Goal: Task Accomplishment & Management: Manage account settings

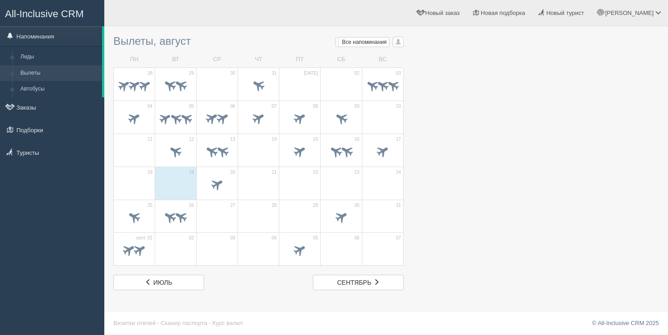
click at [460, 15] on span "Новый заказ" at bounding box center [442, 13] width 34 height 7
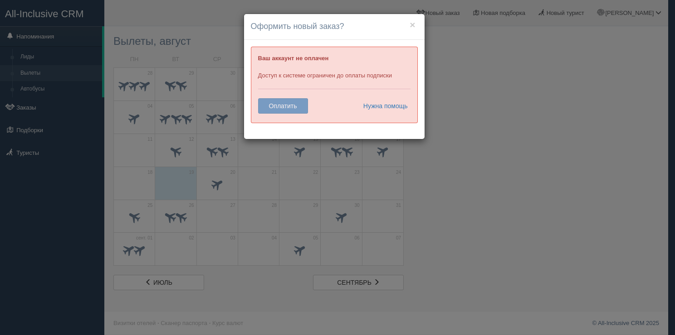
click at [435, 34] on div "× Оформить новый заказ? Ваш аккаунт не оплачен Доступ к системе ограничен до оп…" at bounding box center [337, 167] width 675 height 335
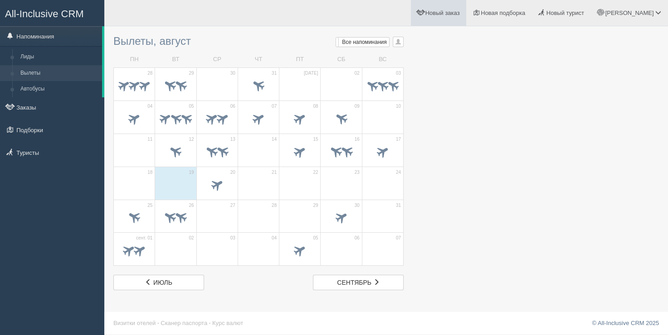
click at [460, 15] on span "Новый заказ" at bounding box center [442, 13] width 34 height 7
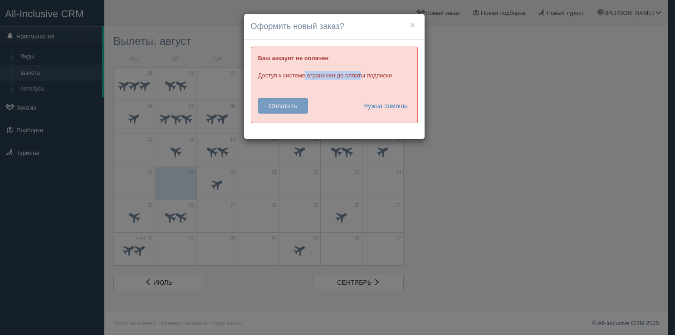
drag, startPoint x: 278, startPoint y: 74, endPoint x: 335, endPoint y: 77, distance: 57.2
click at [335, 77] on div "Ваш аккаунт не оплачен Доступ к системе ограничен до оплаты подписки Оплатить Н…" at bounding box center [334, 85] width 167 height 77
click at [544, 87] on div "× Оформить новый заказ? Ваш аккаунт не оплачен Доступ к системе ограничен до оп…" at bounding box center [337, 167] width 675 height 335
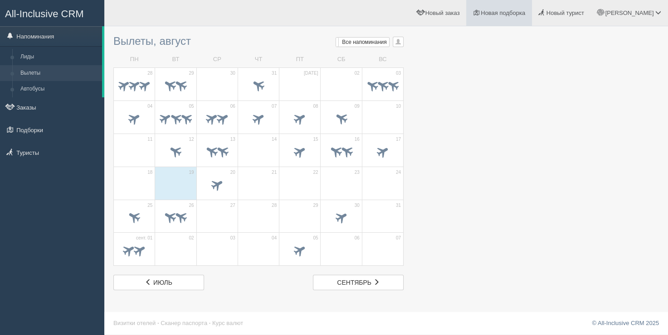
click at [522, 13] on span "Новая подборка" at bounding box center [503, 13] width 44 height 7
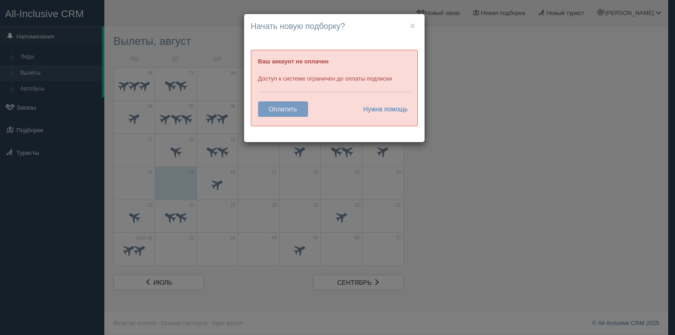
click at [448, 85] on div "× Начать новую подборку? Добавить отели в новую подборку? Ваш аккаунт не оплаче…" at bounding box center [337, 167] width 675 height 335
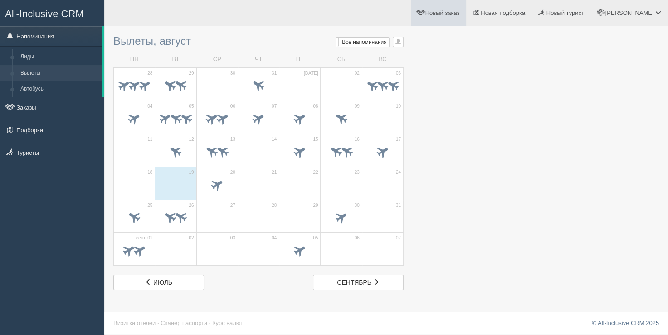
click at [460, 16] on span "Новый заказ" at bounding box center [442, 13] width 34 height 7
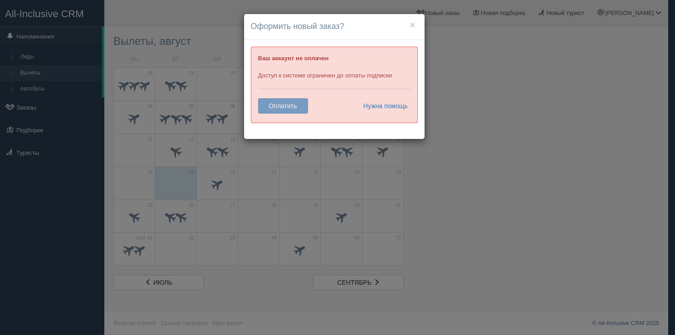
click at [274, 106] on div "Ваш аккаунт не оплачен Доступ к системе ограничен до оплаты подписки Оплатить Н…" at bounding box center [334, 85] width 167 height 77
click at [282, 104] on div "Ваш аккаунт не оплачен Доступ к системе ограничен до оплаты подписки Оплатить Н…" at bounding box center [334, 85] width 167 height 77
click at [282, 103] on div "Ваш аккаунт не оплачен Доступ к системе ограничен до оплаты подписки Оплатить Н…" at bounding box center [334, 85] width 167 height 77
click at [285, 103] on div "Ваш аккаунт не оплачен Доступ к системе ограничен до оплаты подписки Оплатить Н…" at bounding box center [334, 85] width 167 height 77
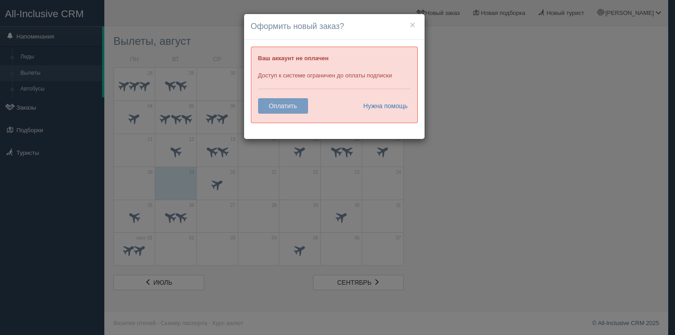
click at [180, 25] on div "× Оформить новый заказ? Ваш аккаунт не оплачен Доступ к системе ограничен до оп…" at bounding box center [337, 167] width 675 height 335
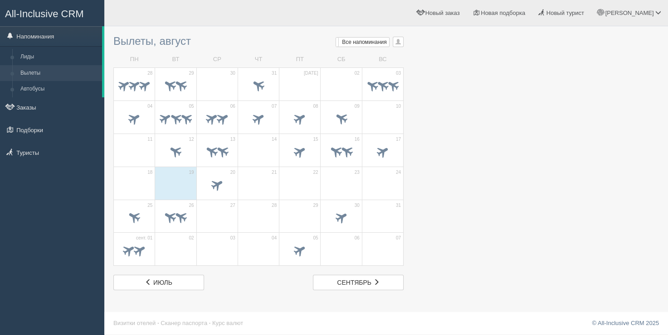
click at [149, 18] on div "[PERSON_NAME] Мой профиль Моя аналитика Для туристов Помощь" at bounding box center [385, 13] width 563 height 26
click at [466, 22] on link "Новый заказ" at bounding box center [439, 13] width 56 height 26
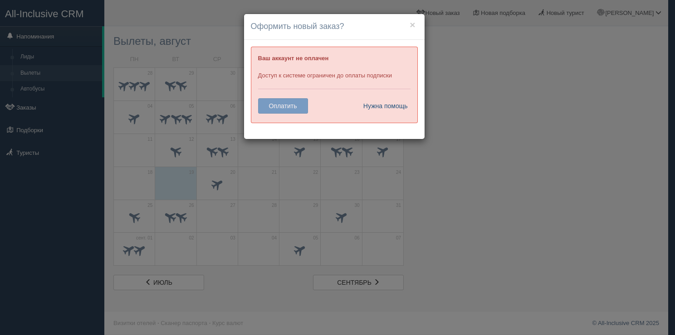
click at [389, 103] on link "Нужна помощь" at bounding box center [382, 105] width 51 height 15
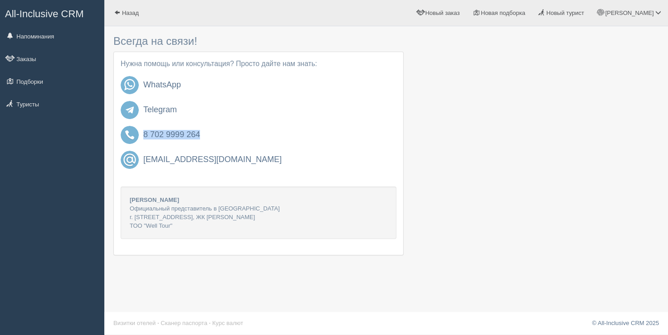
drag, startPoint x: 143, startPoint y: 127, endPoint x: 205, endPoint y: 130, distance: 61.7
click at [205, 130] on div "8 702 9999 264" at bounding box center [269, 135] width 253 height 18
click at [225, 51] on div "Всегда на связи! Нужна помощь или консультация? Просто дайте нам знать: WhatsAp…" at bounding box center [258, 148] width 290 height 234
click at [518, 52] on div at bounding box center [385, 148] width 545 height 234
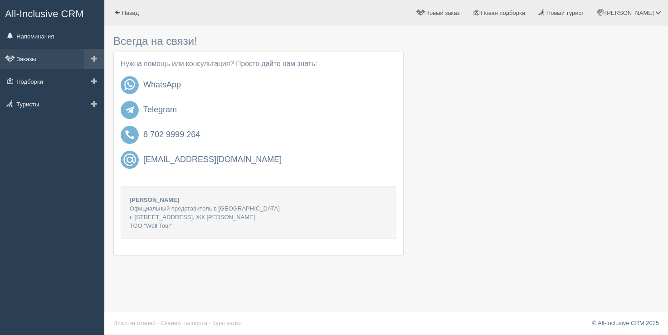
click at [54, 66] on link "Заказы" at bounding box center [52, 59] width 104 height 20
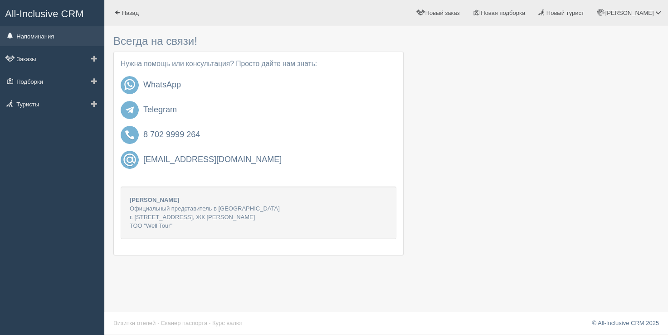
click at [53, 39] on link "Напоминания" at bounding box center [52, 36] width 104 height 20
drag, startPoint x: 257, startPoint y: 92, endPoint x: 274, endPoint y: 94, distance: 17.3
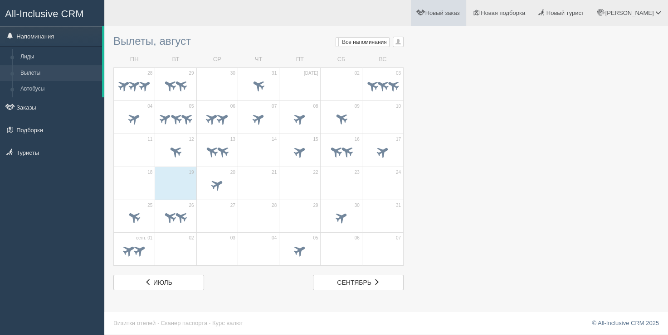
click at [466, 17] on link "Новый заказ" at bounding box center [439, 13] width 56 height 26
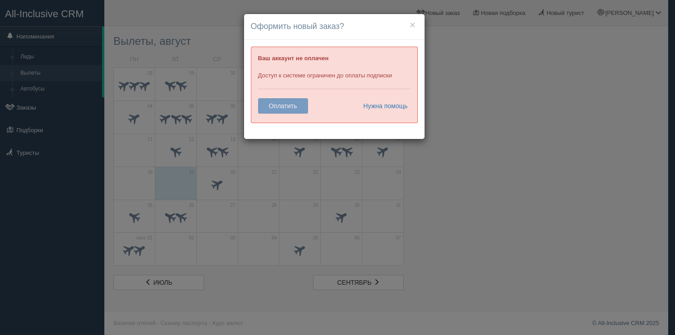
drag, startPoint x: 498, startPoint y: 78, endPoint x: 499, endPoint y: 69, distance: 9.1
click at [499, 72] on div "× Оформить новый заказ? Ваш аккаунт не оплачен Доступ к системе ограничен до оп…" at bounding box center [337, 167] width 675 height 335
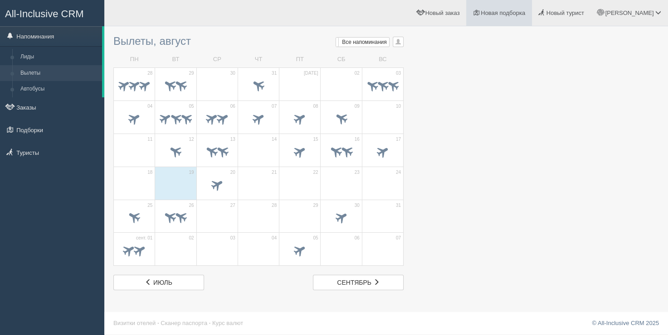
click at [525, 13] on span "Новая подборка" at bounding box center [503, 13] width 44 height 7
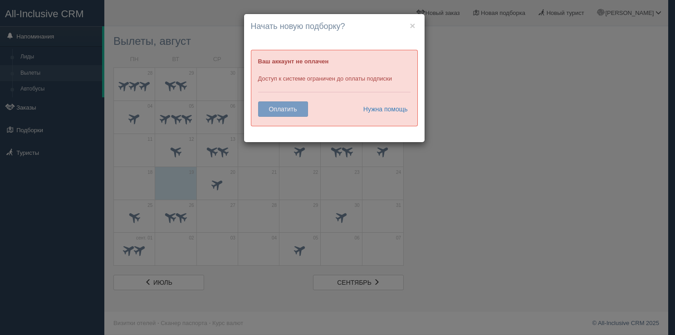
click at [496, 40] on div "× Начать новую подборку? Добавить отели в новую подборку? Ваш аккаунт не оплаче…" at bounding box center [337, 167] width 675 height 335
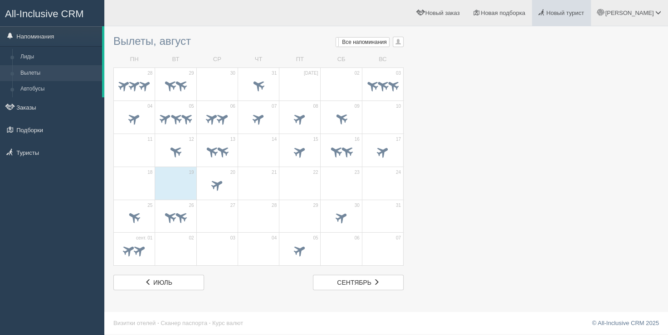
click at [584, 14] on span "Новый турист" at bounding box center [565, 13] width 38 height 7
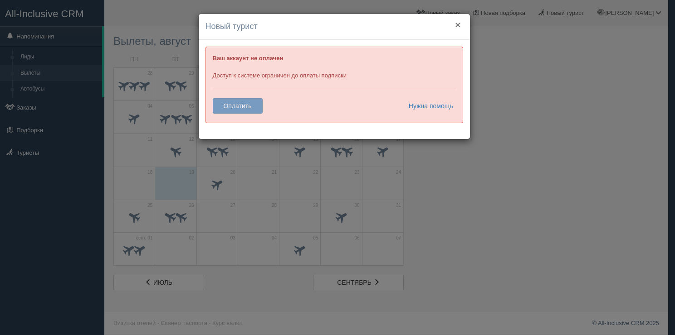
click at [457, 24] on button "×" at bounding box center [457, 25] width 5 height 10
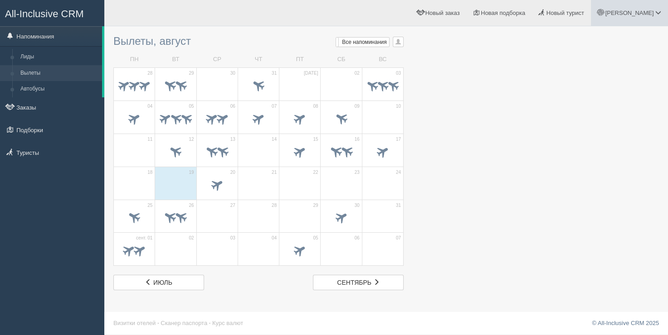
click at [647, 16] on span "[PERSON_NAME]" at bounding box center [629, 13] width 49 height 7
click at [623, 34] on link "Мой профиль" at bounding box center [617, 40] width 99 height 19
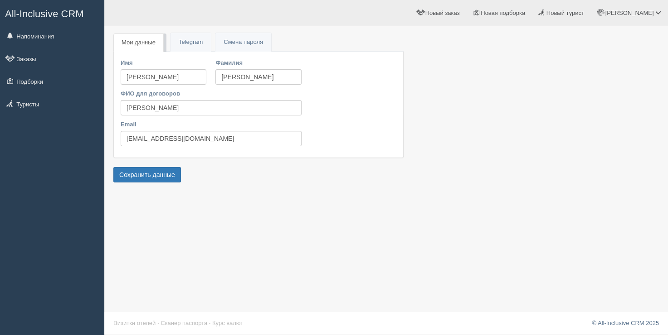
click at [212, 148] on div "Имя Ринат Фамилия Евдокимов ФИО для договоров Евдокимов Ринат Email agent1_tklu…" at bounding box center [211, 104] width 190 height 92
click at [192, 40] on link "Telegram" at bounding box center [190, 42] width 40 height 19
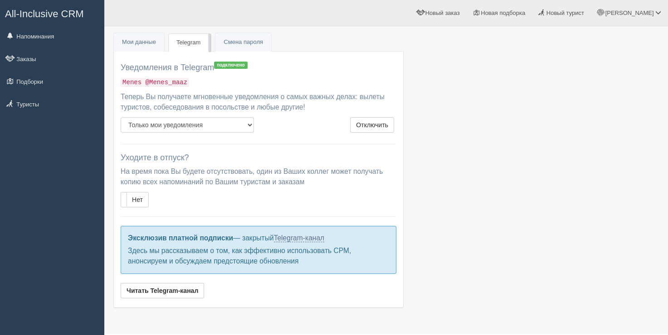
click at [164, 120] on select "Только мои уведомления Мои уведомления + всех коллег" at bounding box center [187, 124] width 133 height 15
click at [187, 175] on p "На время пока Вы будете отсутствовать, один из Ваших коллег может получать копи…" at bounding box center [259, 177] width 276 height 21
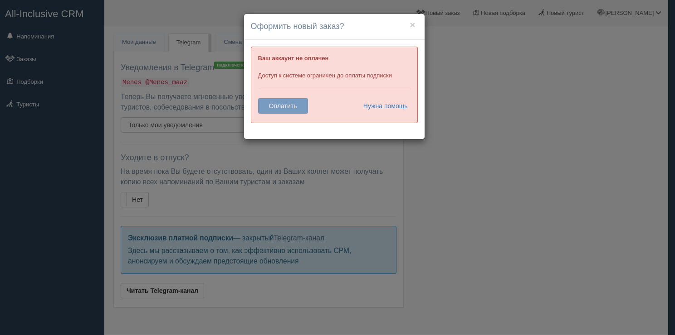
click at [417, 25] on h4 "Оформить новый заказ?" at bounding box center [334, 27] width 167 height 12
click at [410, 22] on button "×" at bounding box center [411, 25] width 5 height 10
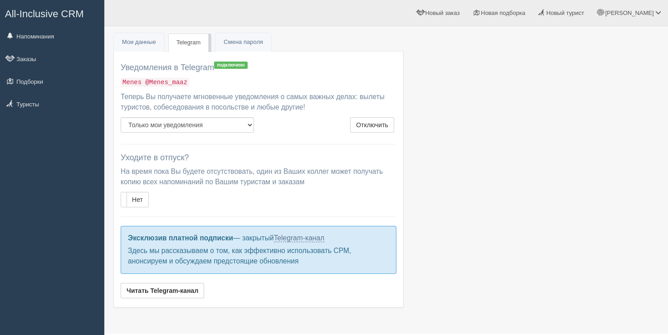
click at [214, 31] on div "Мои данные Telegram Пароль Смена пароля Уведомления в Telegram подключено Menes…" at bounding box center [258, 174] width 290 height 287
click at [460, 13] on span "Новый заказ" at bounding box center [442, 13] width 34 height 7
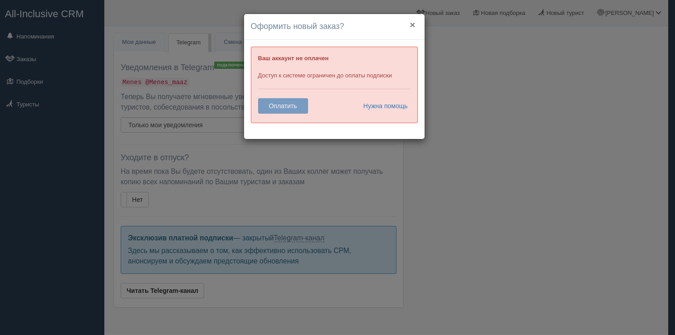
click at [412, 27] on button "×" at bounding box center [411, 25] width 5 height 10
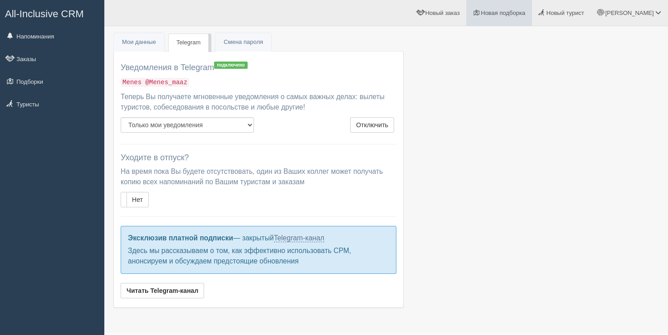
click at [532, 8] on link "Новая подборка" at bounding box center [499, 13] width 66 height 26
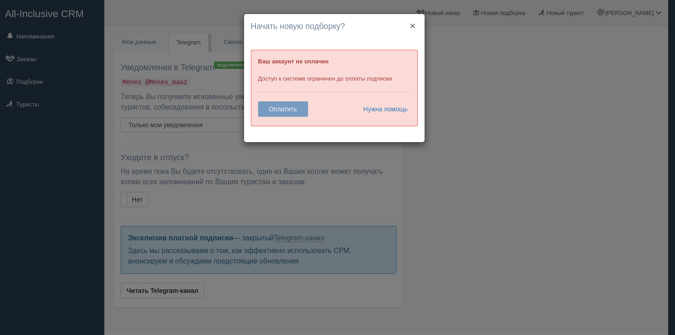
click at [410, 27] on button "×" at bounding box center [411, 26] width 5 height 10
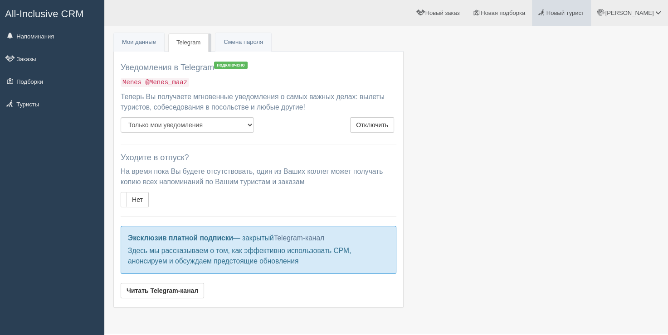
click at [584, 13] on span "Новый турист" at bounding box center [565, 13] width 38 height 7
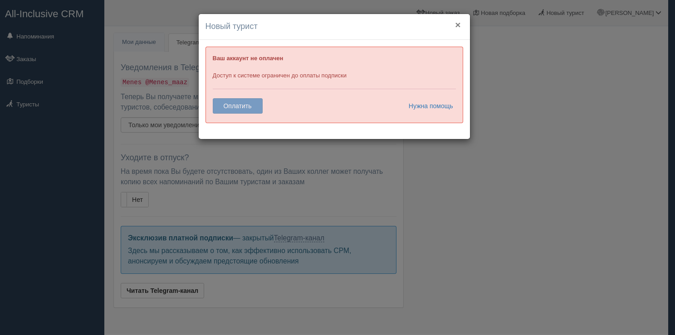
click at [457, 24] on button "×" at bounding box center [457, 25] width 5 height 10
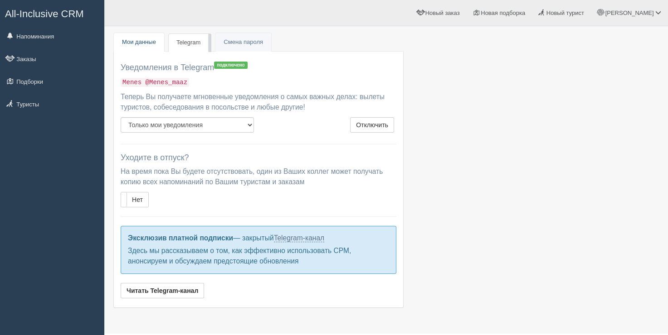
click at [127, 42] on link "Мои данные" at bounding box center [139, 42] width 50 height 19
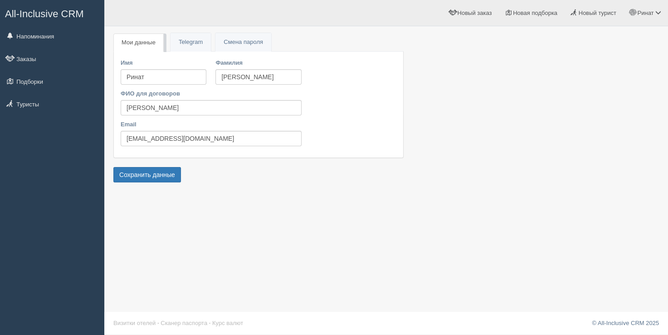
click at [143, 22] on div "[PERSON_NAME] Мой профиль Моя аналитика Для туристов Помощь" at bounding box center [385, 13] width 563 height 26
click at [456, 12] on link "Новый заказ" at bounding box center [471, 13] width 56 height 26
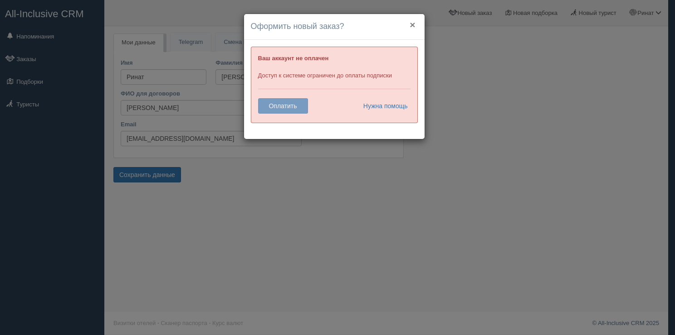
click at [413, 22] on button "×" at bounding box center [411, 25] width 5 height 10
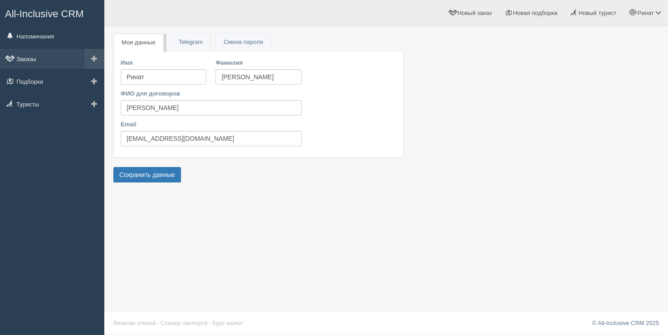
click at [60, 55] on link "Заказы" at bounding box center [52, 59] width 104 height 20
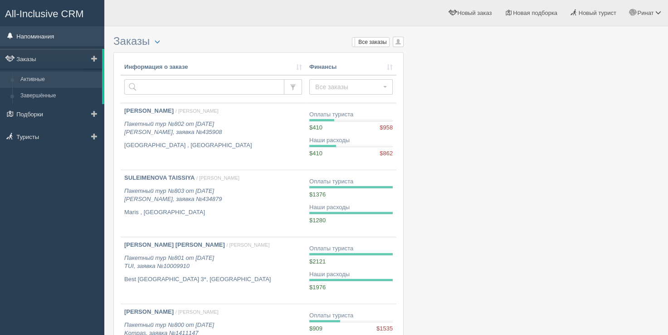
click at [38, 45] on link "Напоминания" at bounding box center [52, 36] width 104 height 20
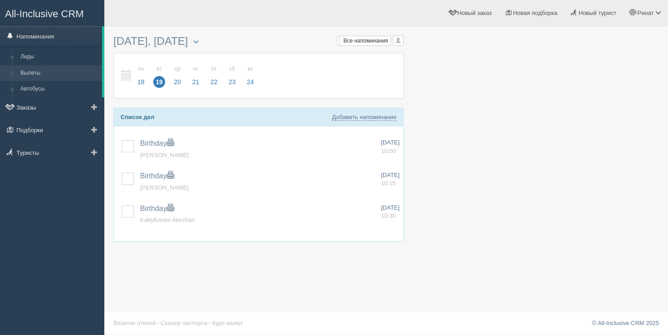
click at [32, 71] on link "Вылеты" at bounding box center [59, 73] width 86 height 16
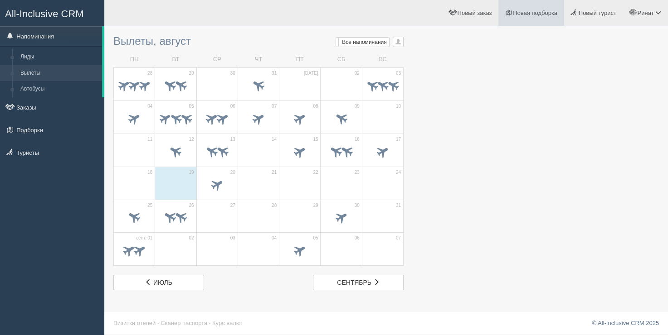
click at [532, 19] on link "Новая подборка" at bounding box center [531, 13] width 66 height 26
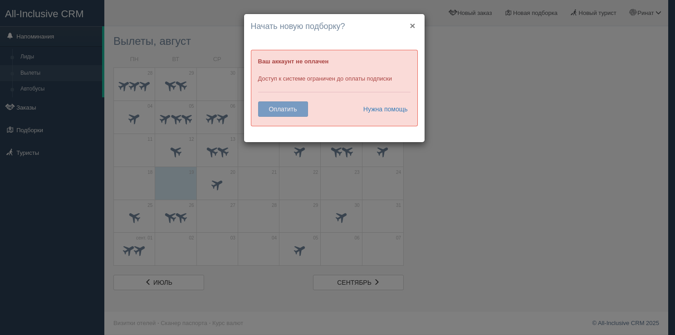
click at [413, 27] on button "×" at bounding box center [411, 26] width 5 height 10
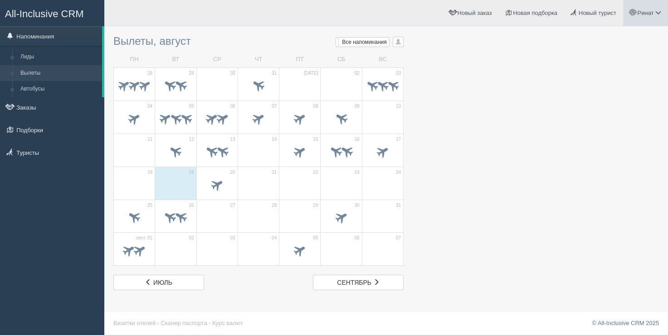
click at [638, 11] on span "Ринат" at bounding box center [645, 13] width 16 height 7
click at [471, 58] on div at bounding box center [385, 161] width 545 height 260
click at [225, 177] on div at bounding box center [217, 185] width 32 height 19
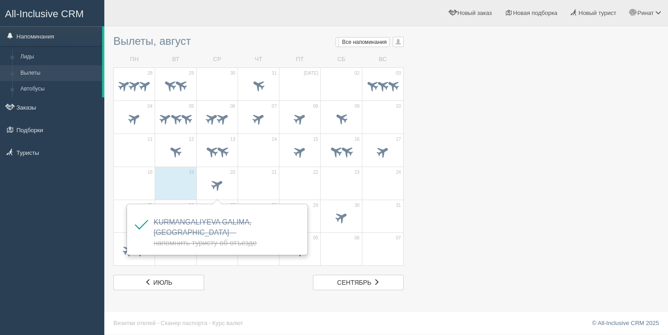
click at [239, 161] on td "14" at bounding box center [258, 150] width 41 height 33
